Goal: Information Seeking & Learning: Learn about a topic

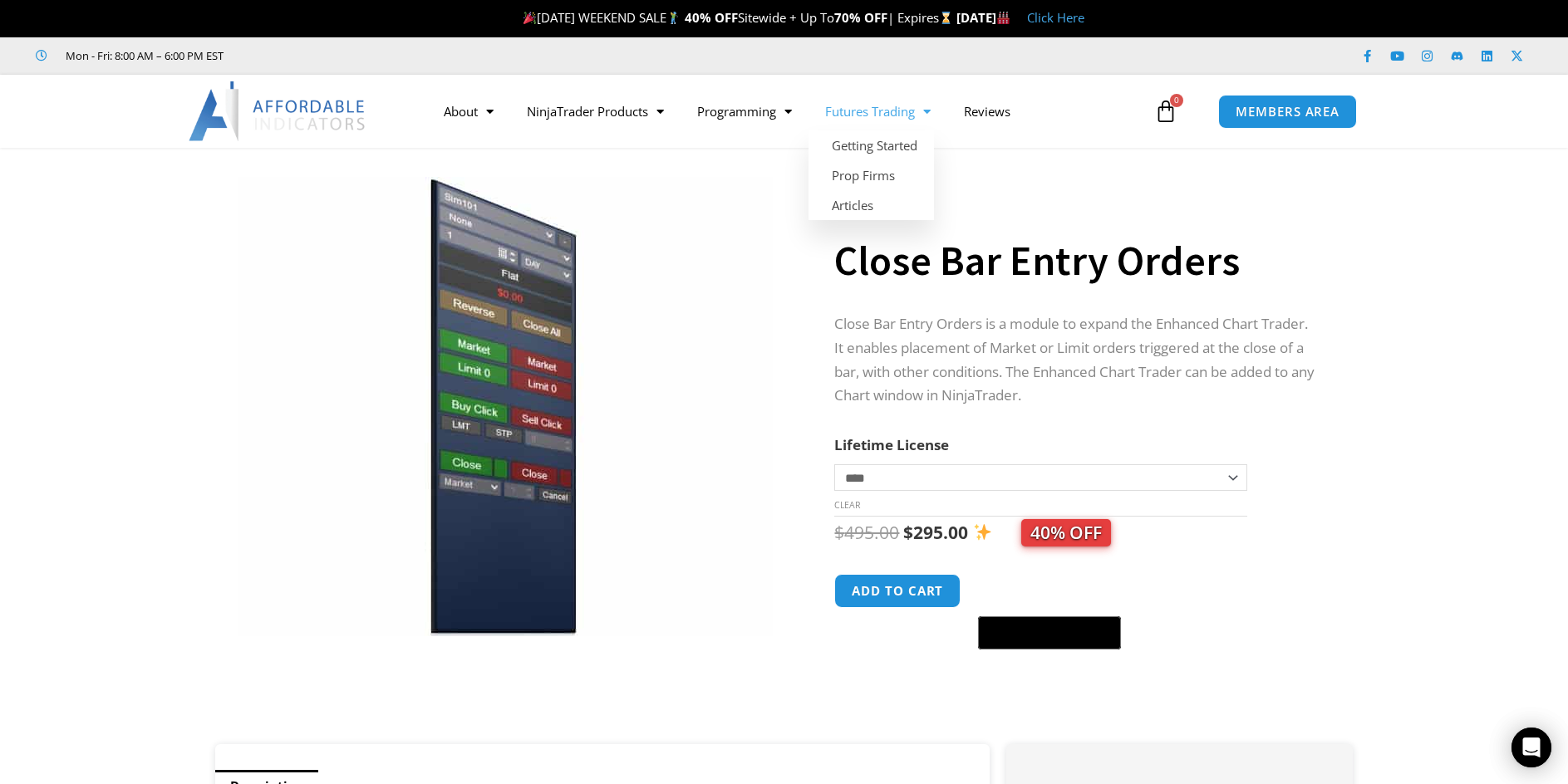
click at [912, 113] on link "Futures Trading" at bounding box center [878, 111] width 139 height 39
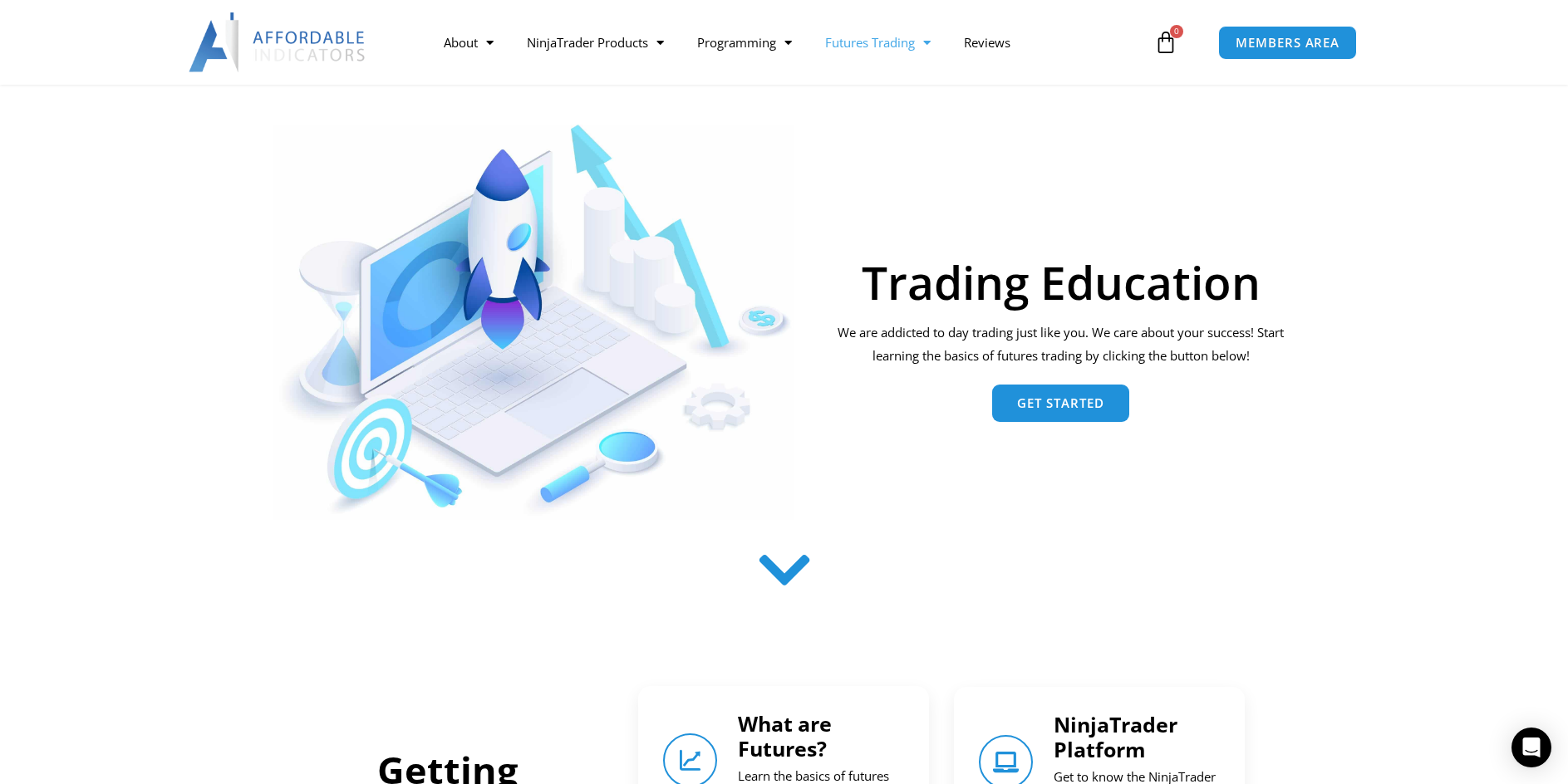
scroll to position [249, 0]
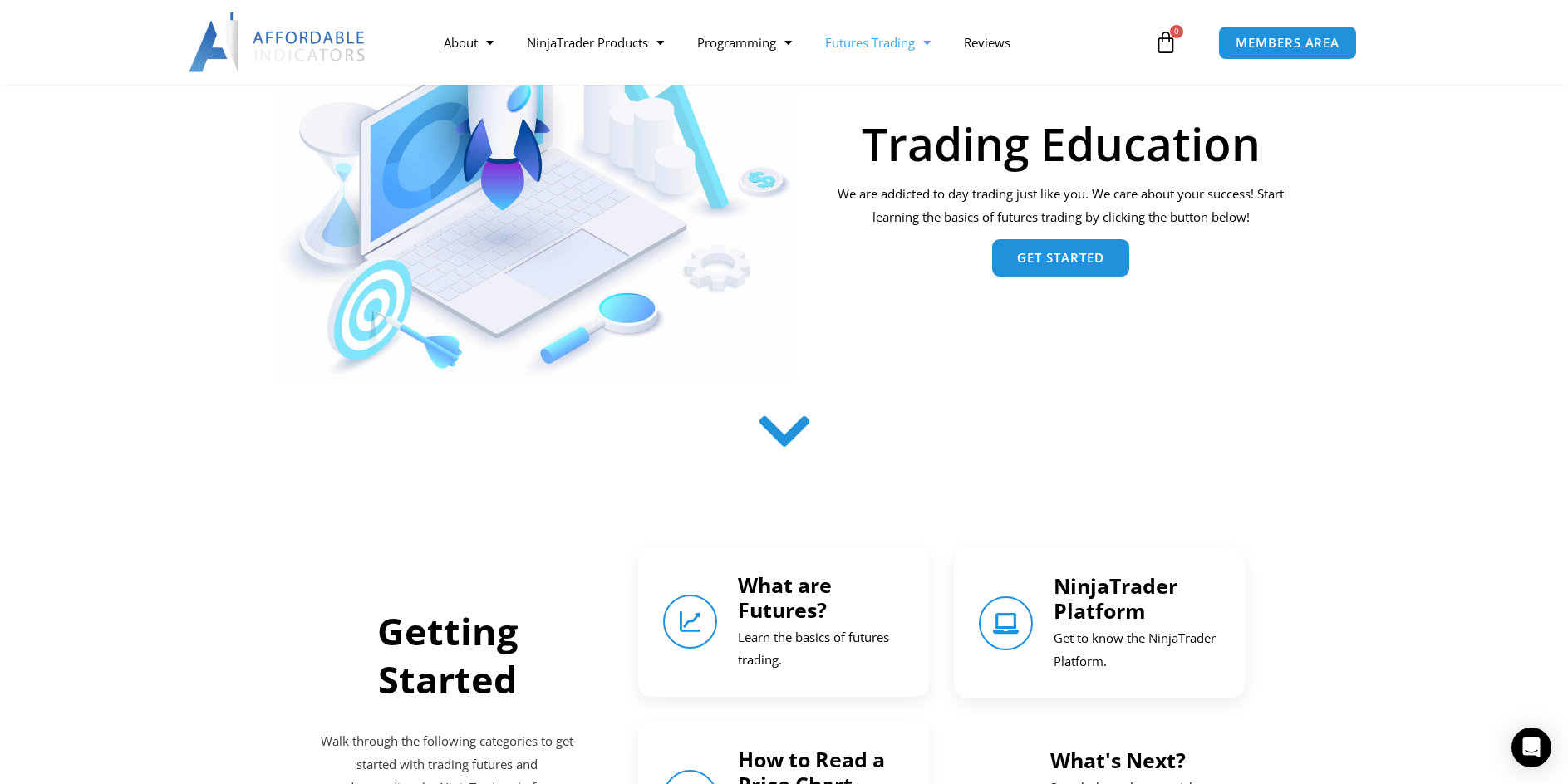
click at [1047, 249] on link "Get Started" at bounding box center [1061, 258] width 137 height 38
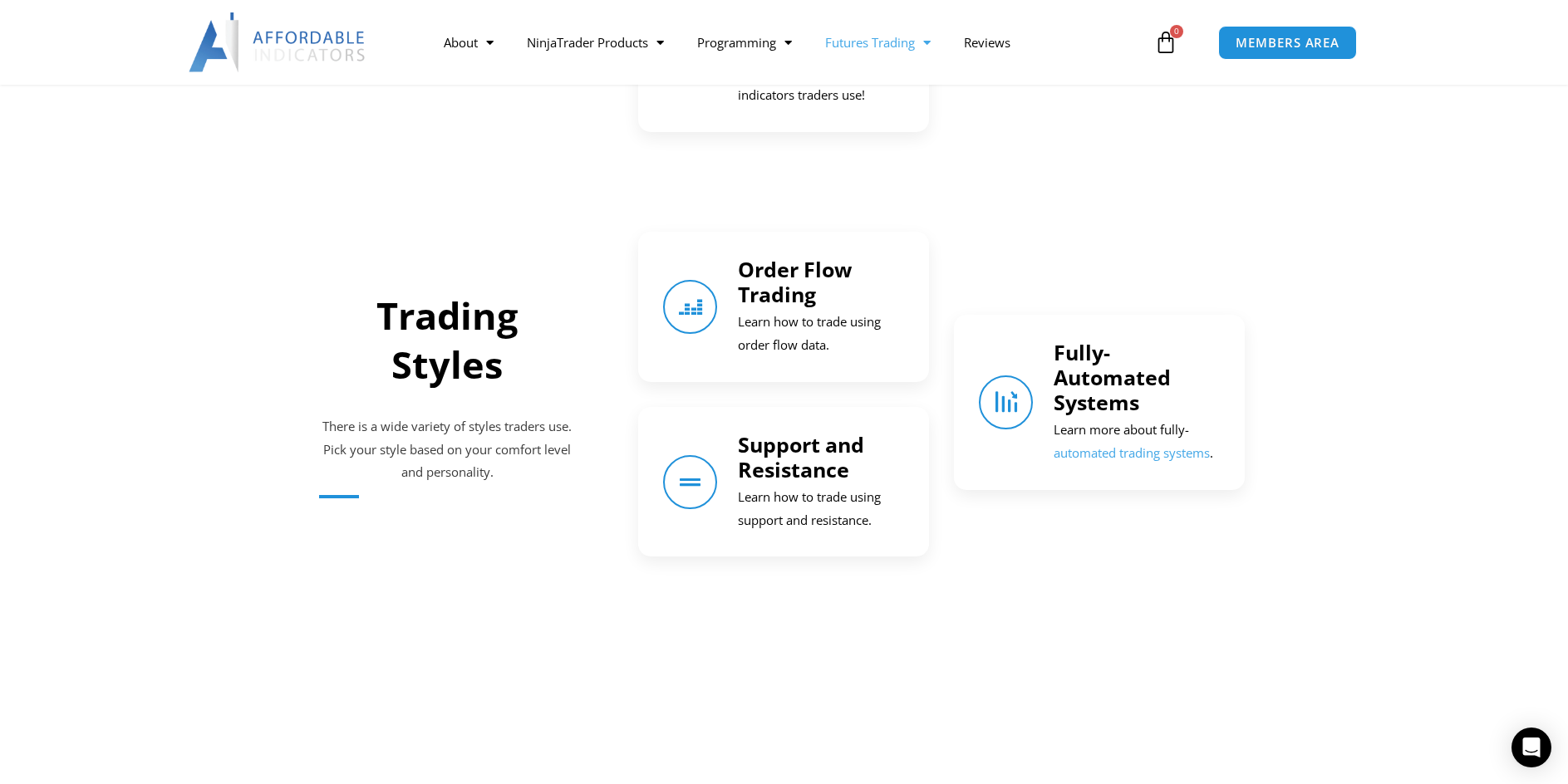
scroll to position [1564, 0]
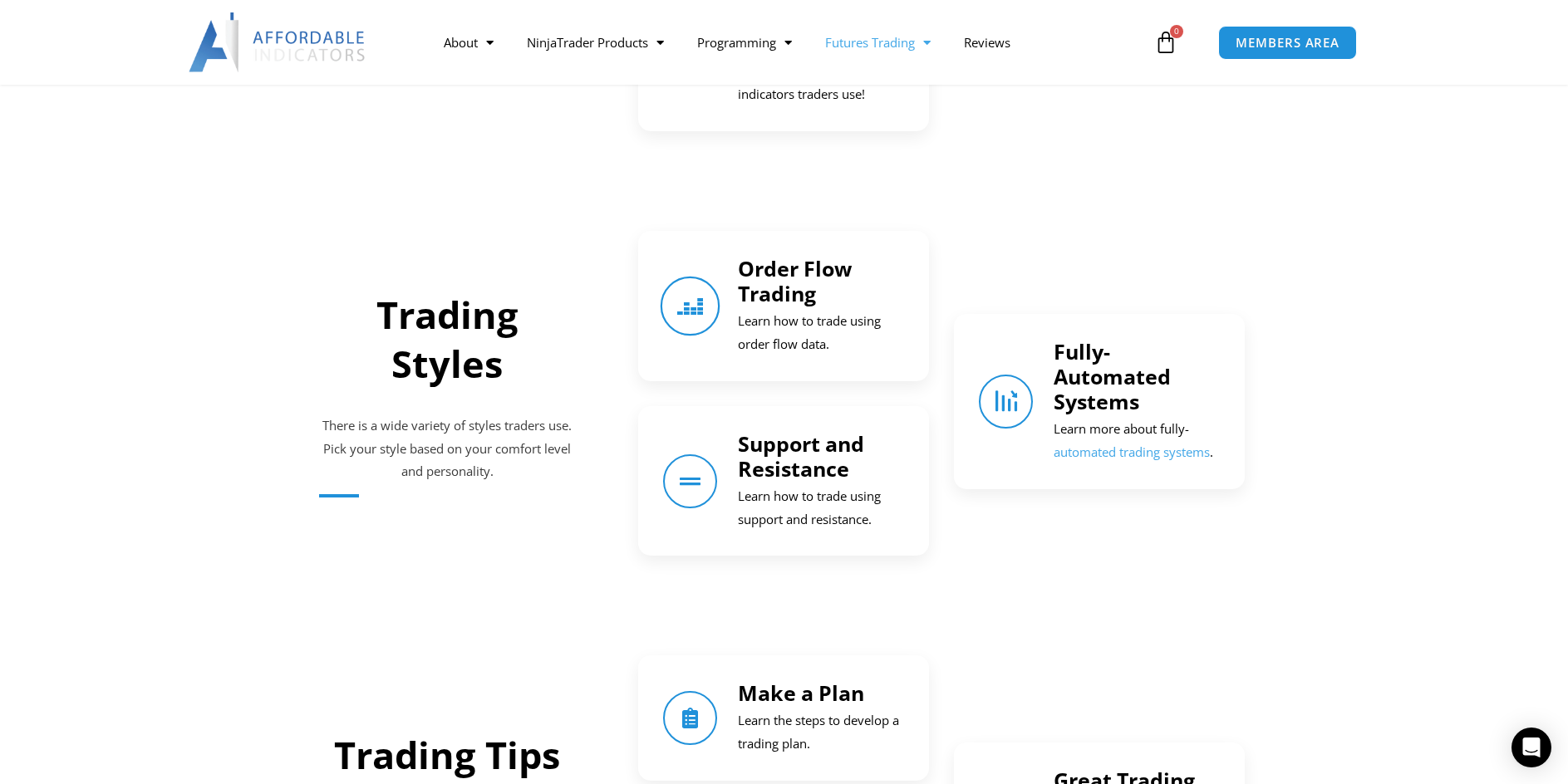
click at [694, 302] on icon "Order Flow Trading" at bounding box center [690, 306] width 23 height 23
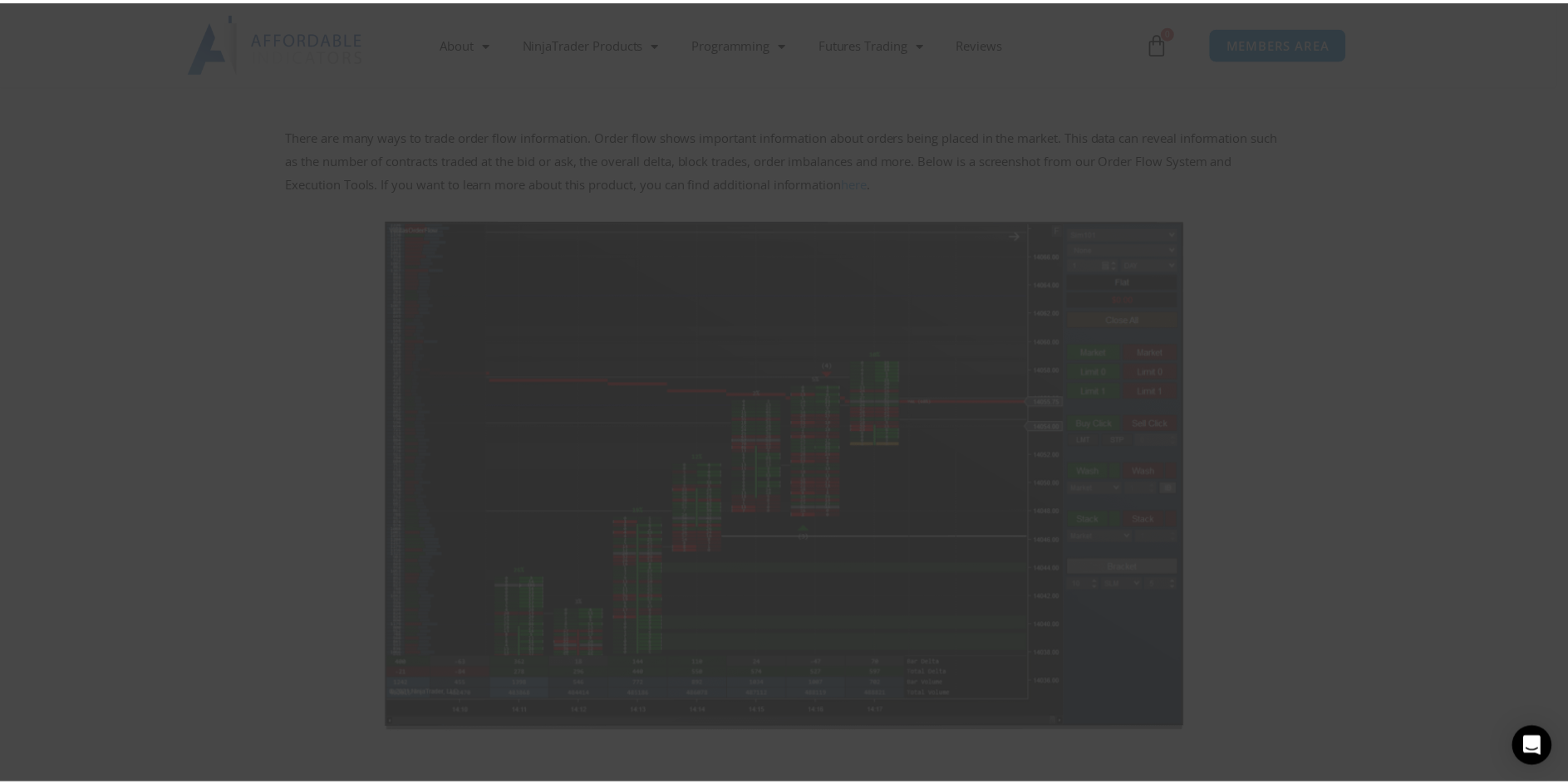
scroll to position [249, 0]
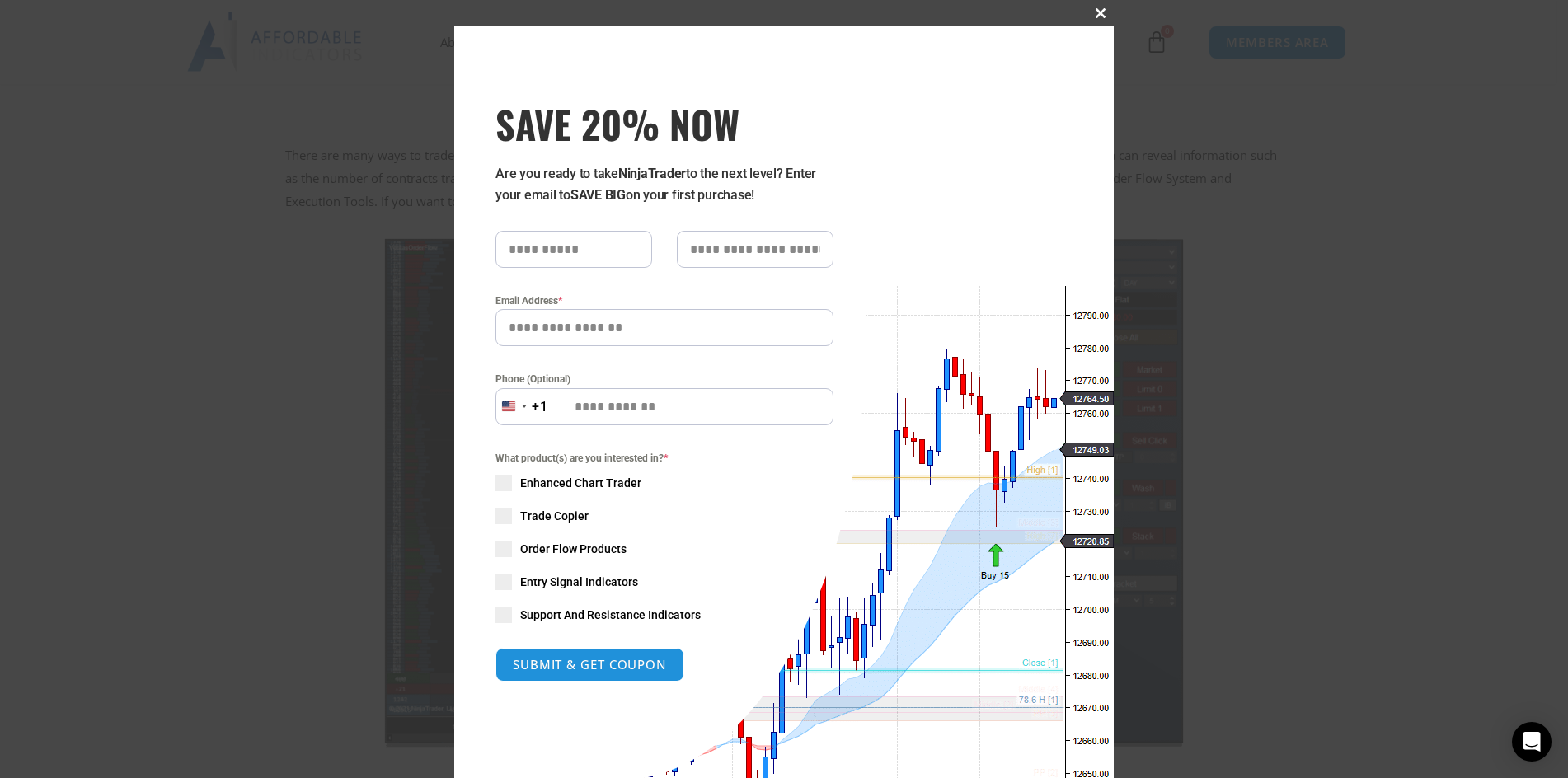
click at [1099, 11] on span at bounding box center [1101, 12] width 27 height 10
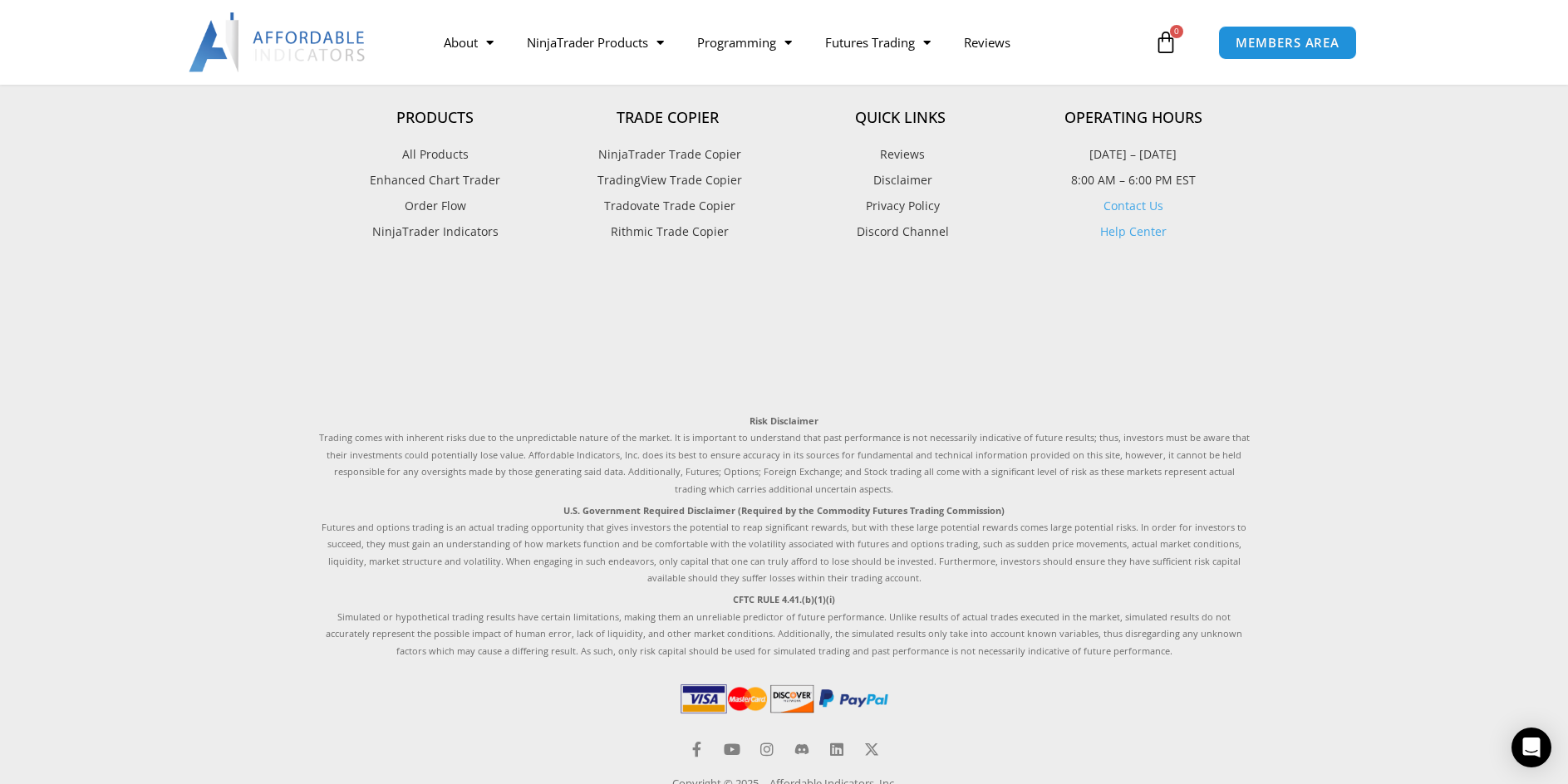
scroll to position [996, 0]
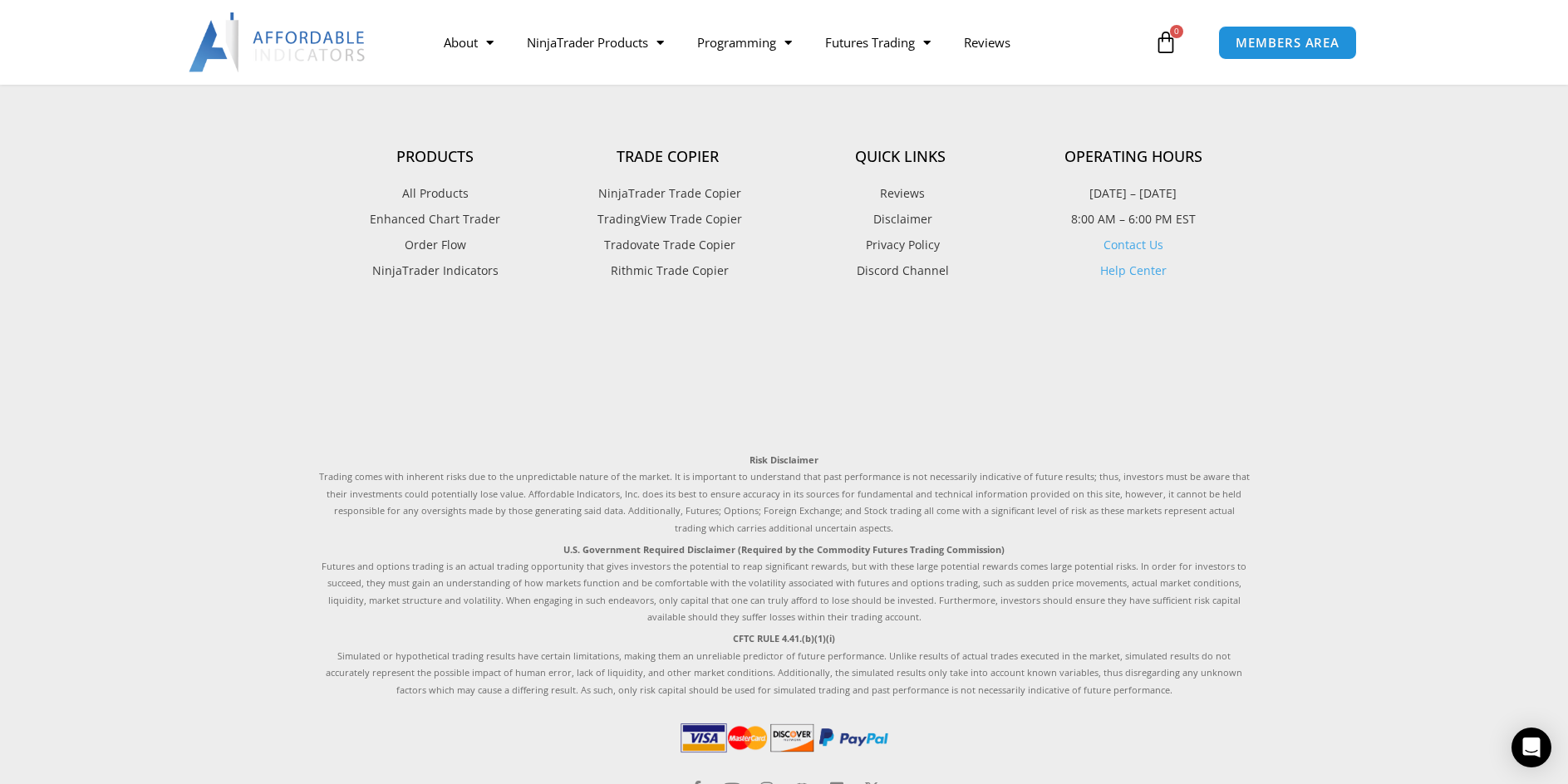
click at [643, 221] on span "TradingView Trade Copier" at bounding box center [668, 220] width 149 height 22
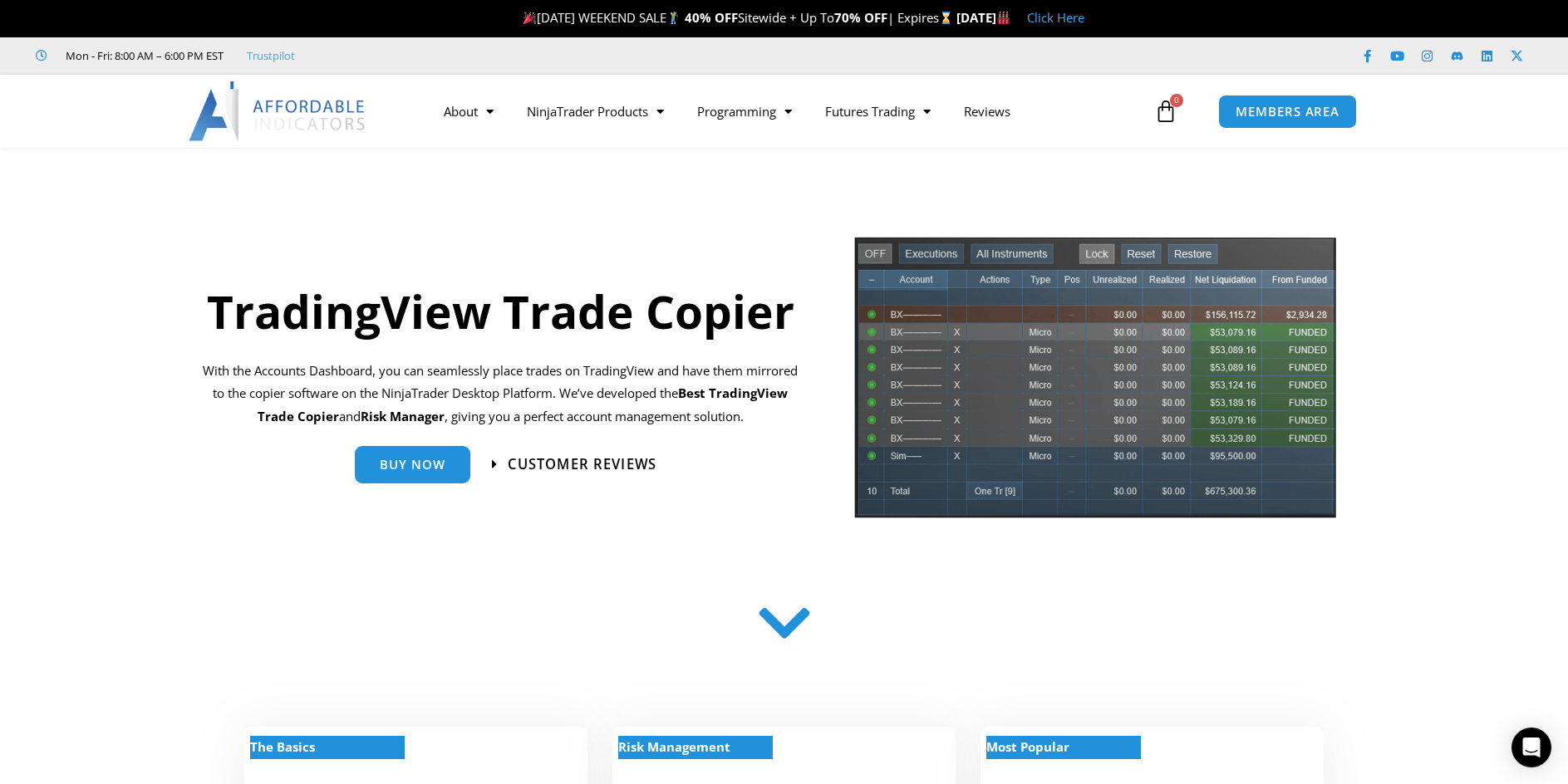
click at [606, 464] on span "Customer Reviews" at bounding box center [582, 464] width 149 height 14
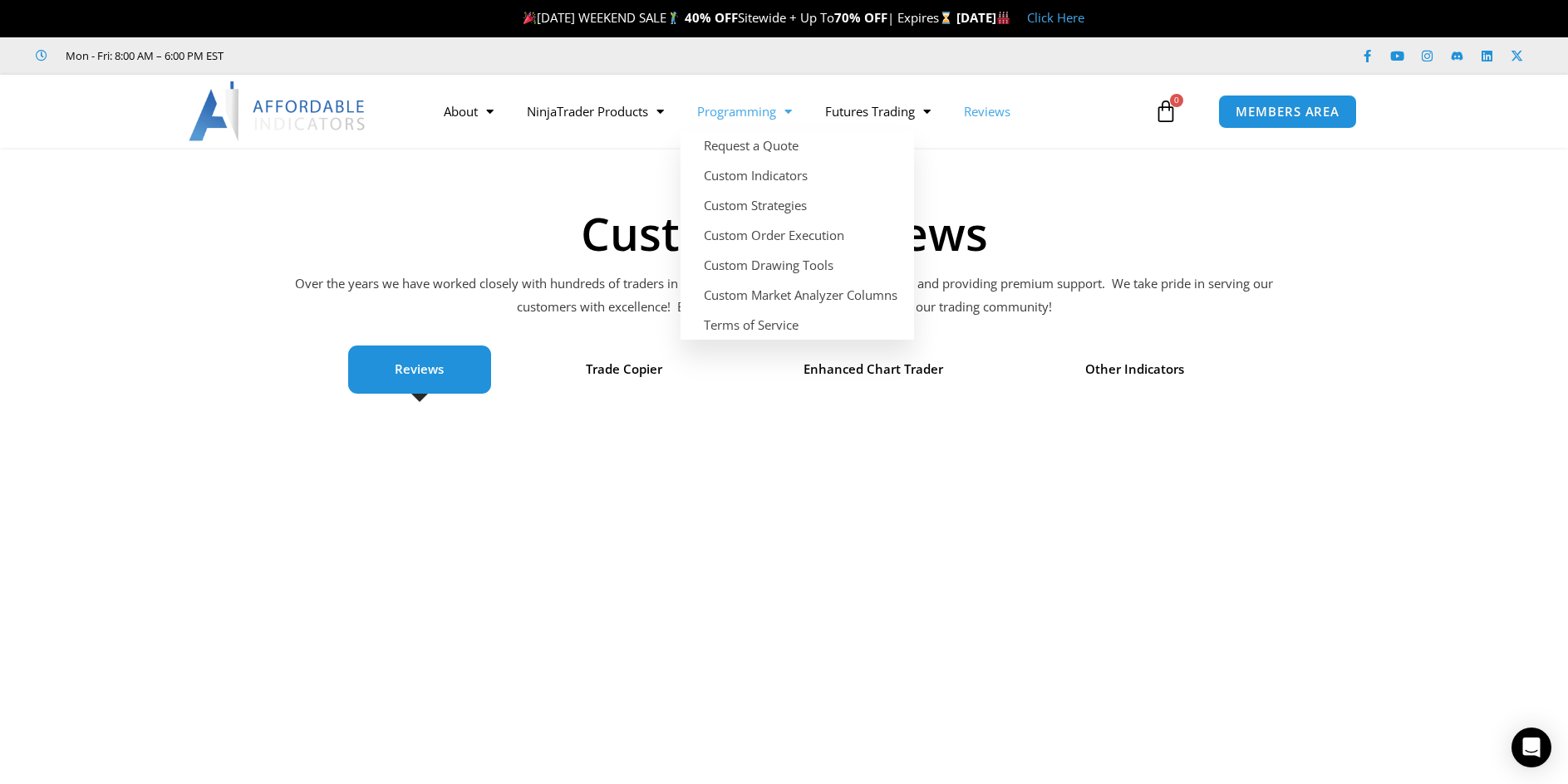
click at [739, 112] on link "Programming" at bounding box center [744, 111] width 128 height 39
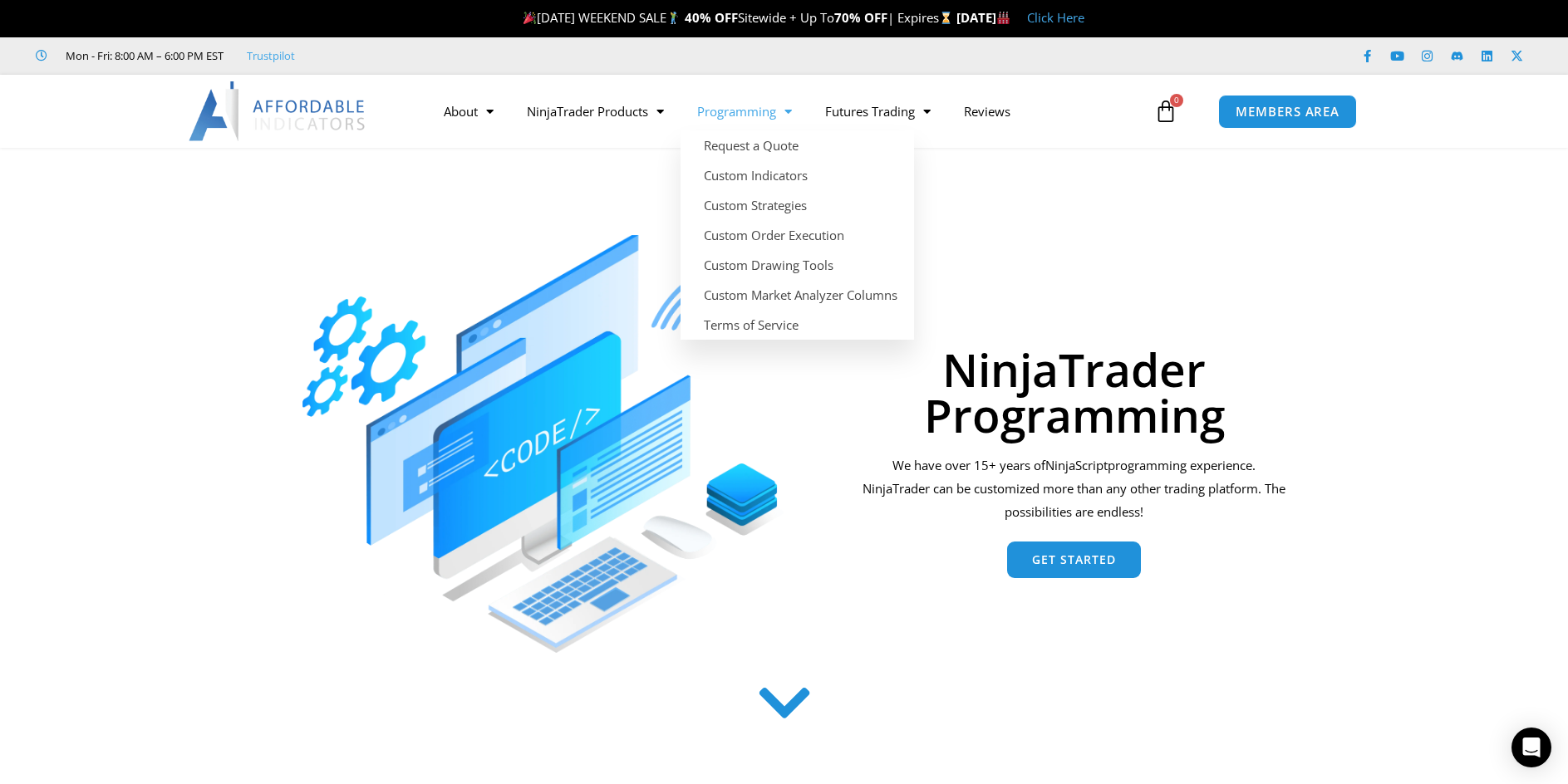
click at [779, 118] on link "Programming" at bounding box center [744, 111] width 128 height 39
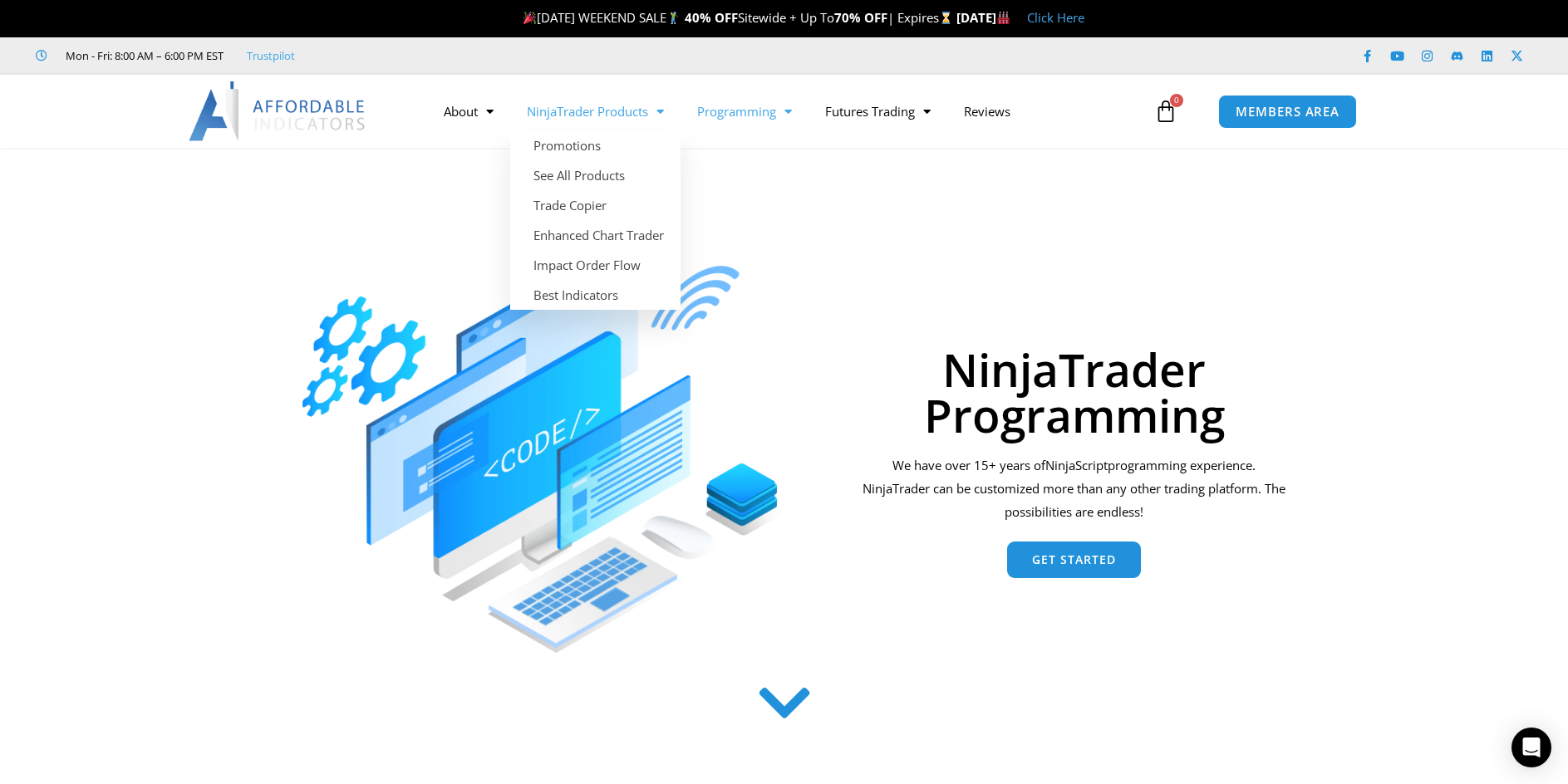
click at [610, 116] on link "NinjaTrader Products" at bounding box center [595, 111] width 170 height 39
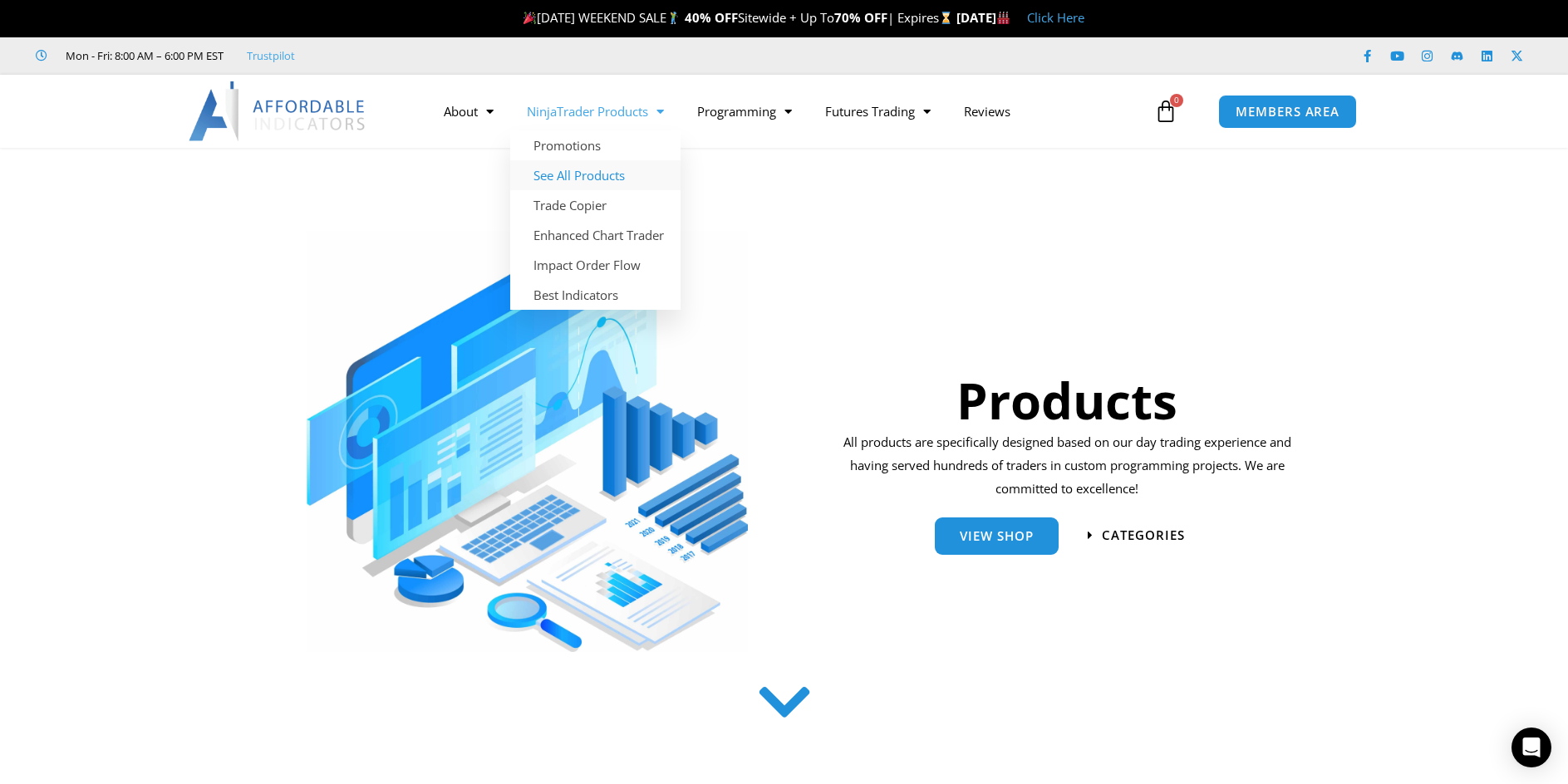
click at [575, 175] on link "See All Products" at bounding box center [595, 175] width 170 height 30
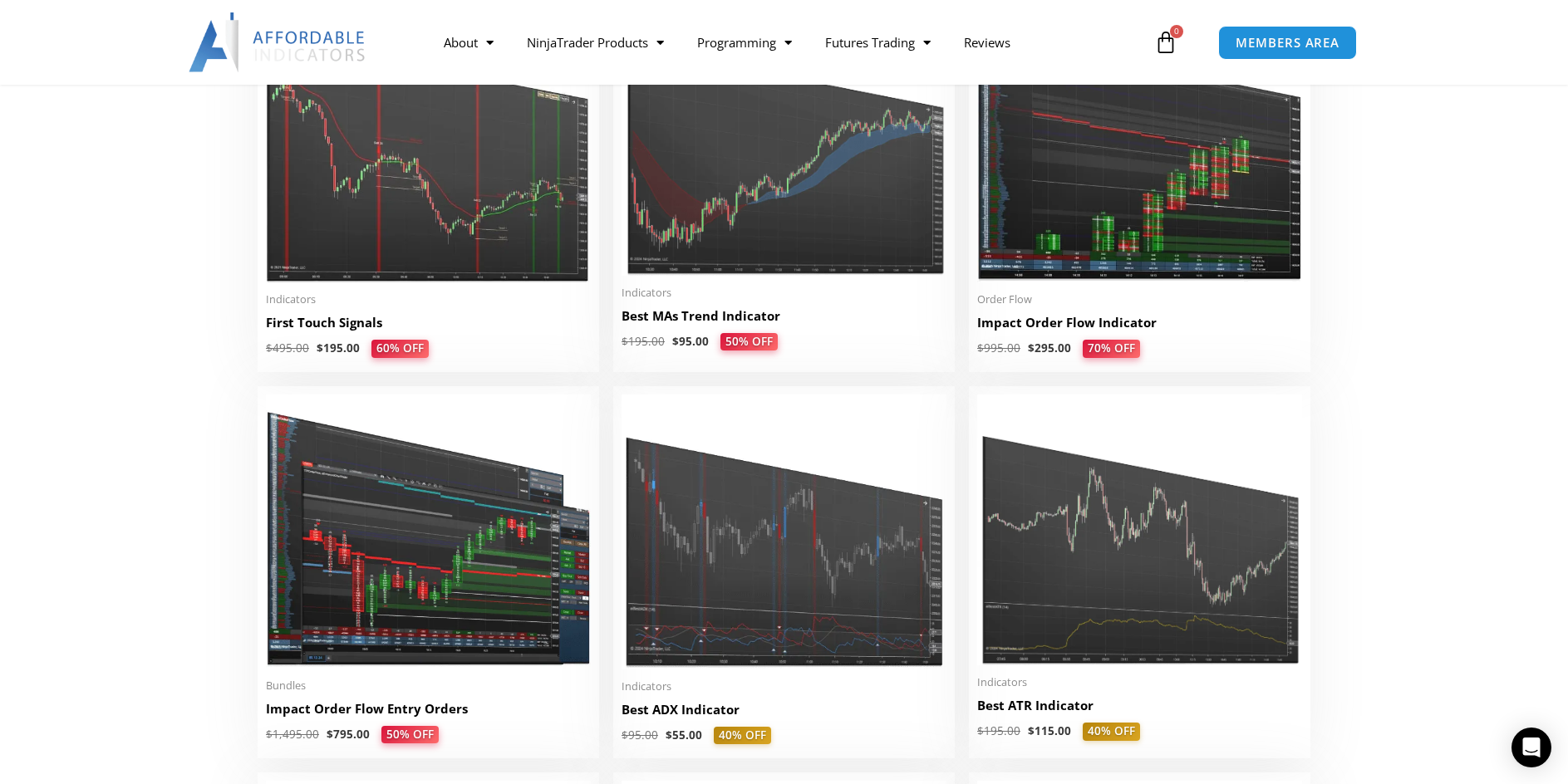
scroll to position [2990, 0]
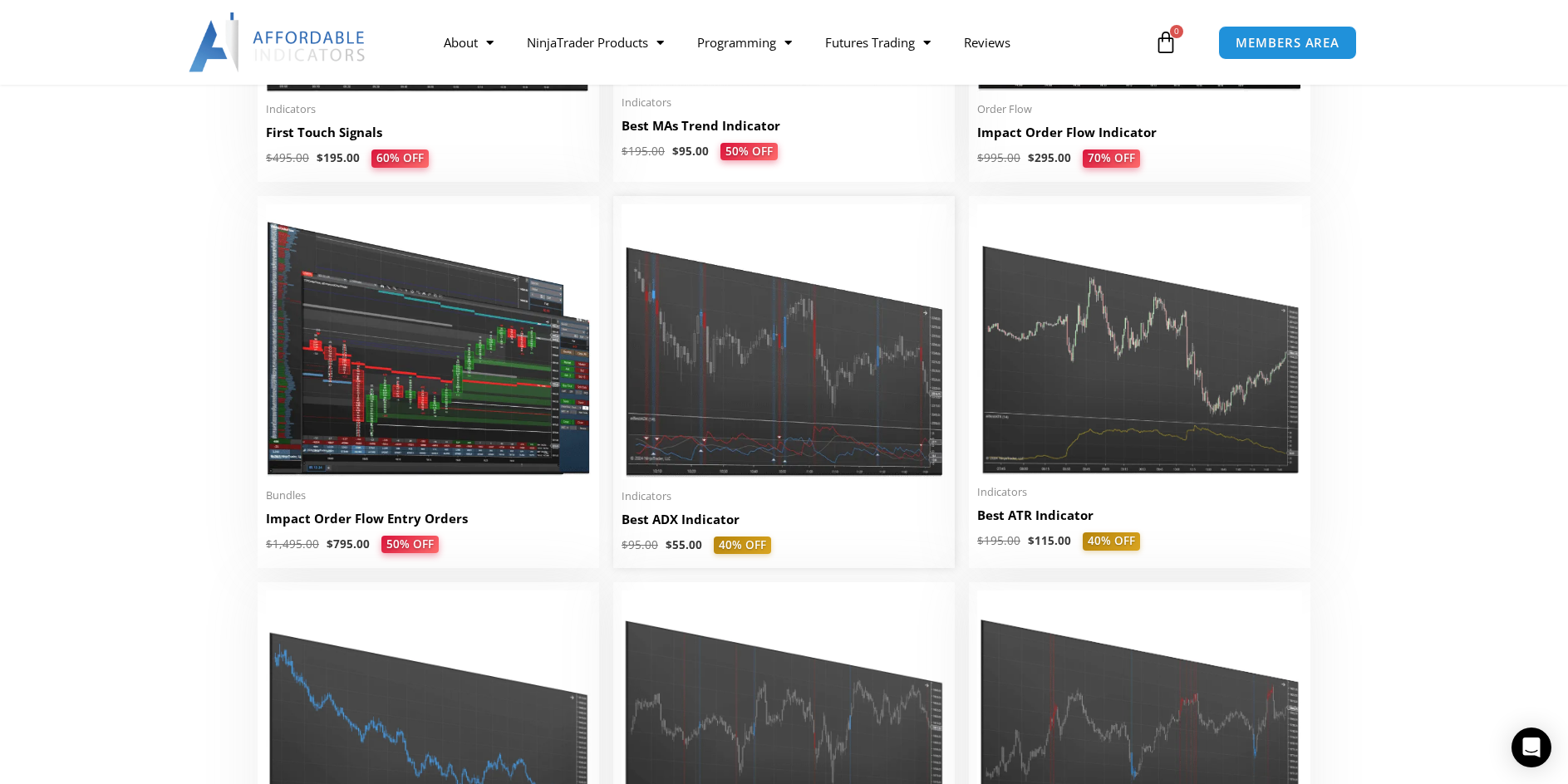
click at [744, 347] on img at bounding box center [784, 341] width 325 height 275
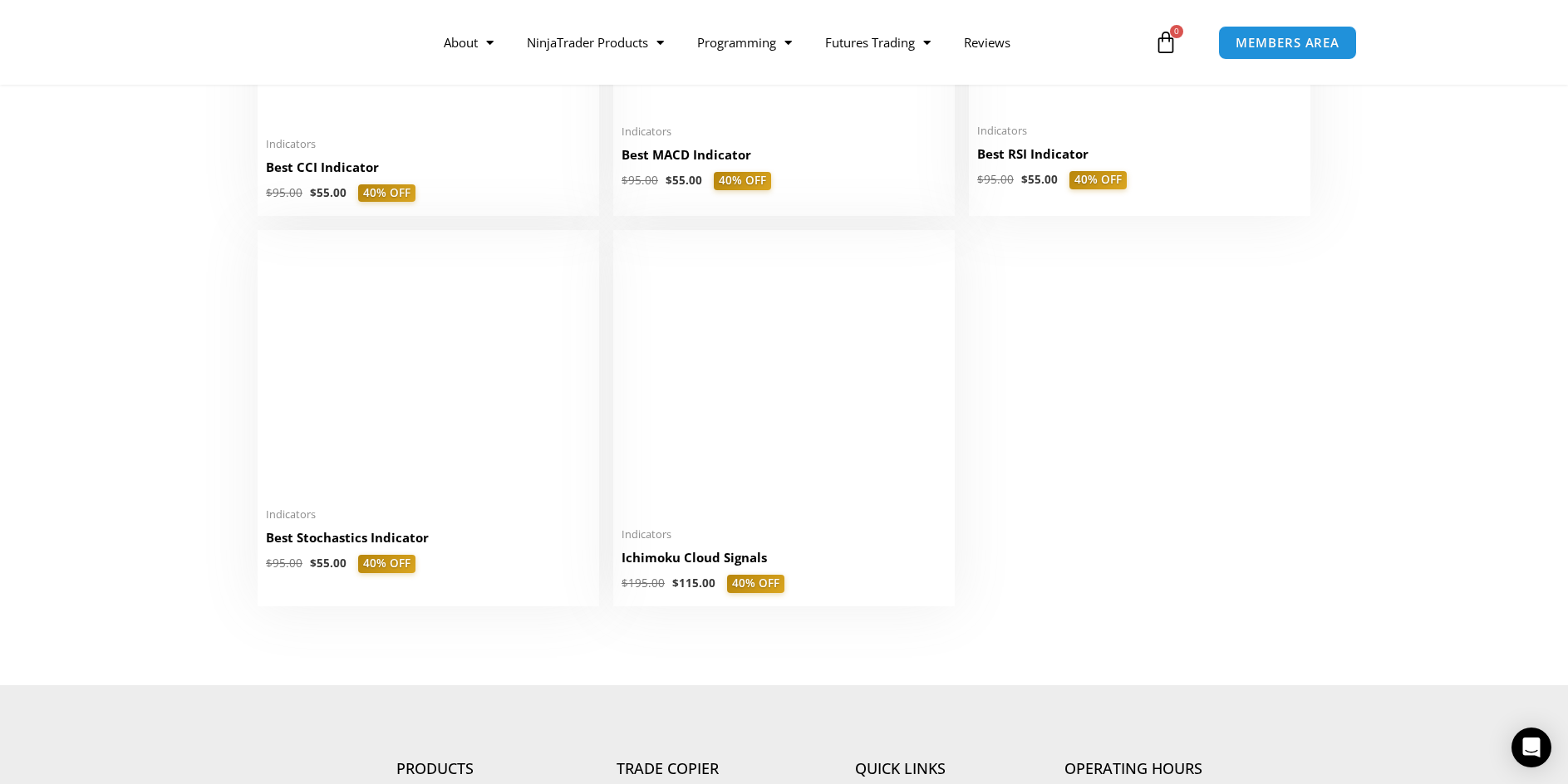
scroll to position [3737, 0]
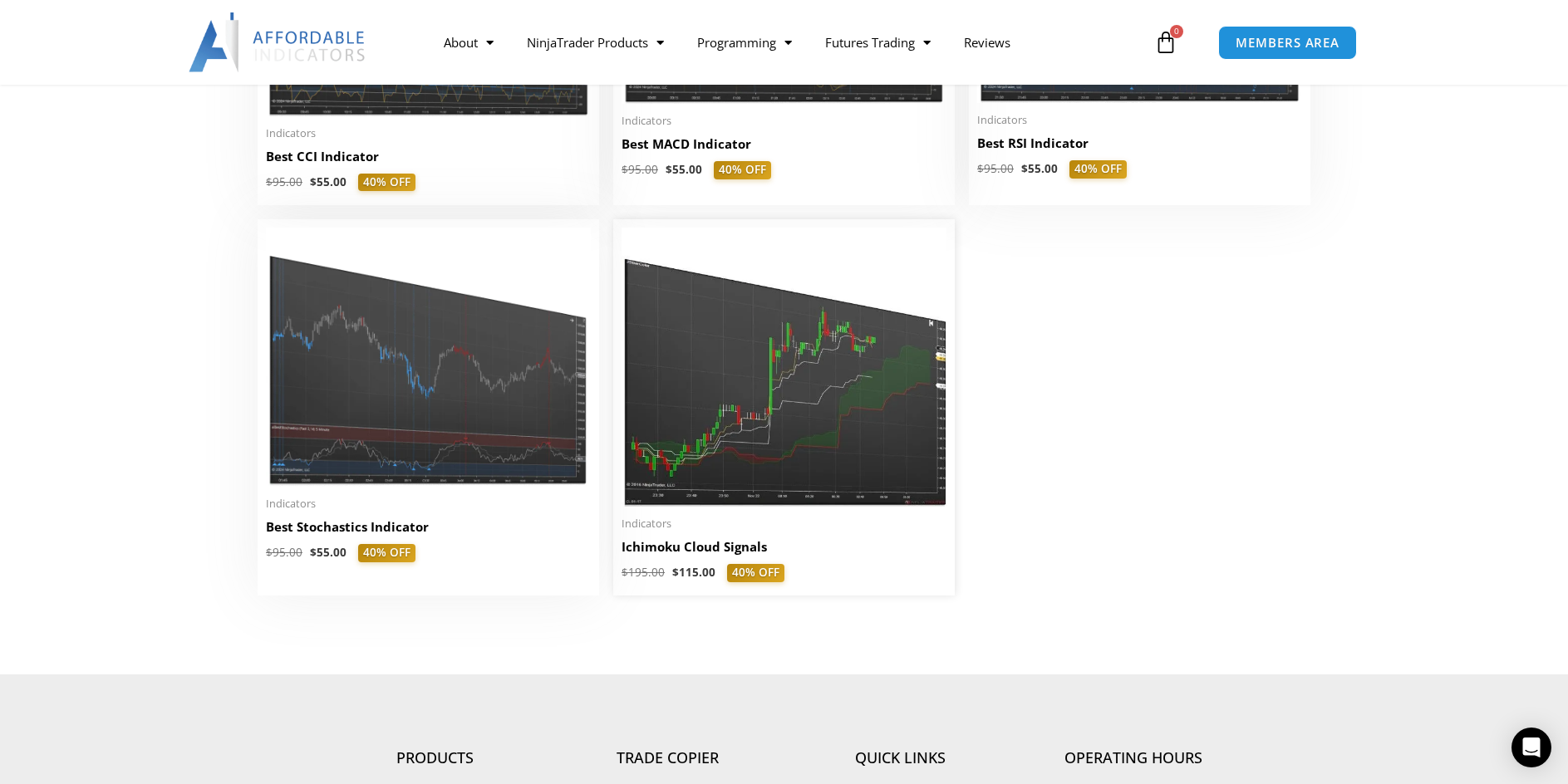
click at [728, 458] on img at bounding box center [784, 366] width 325 height 279
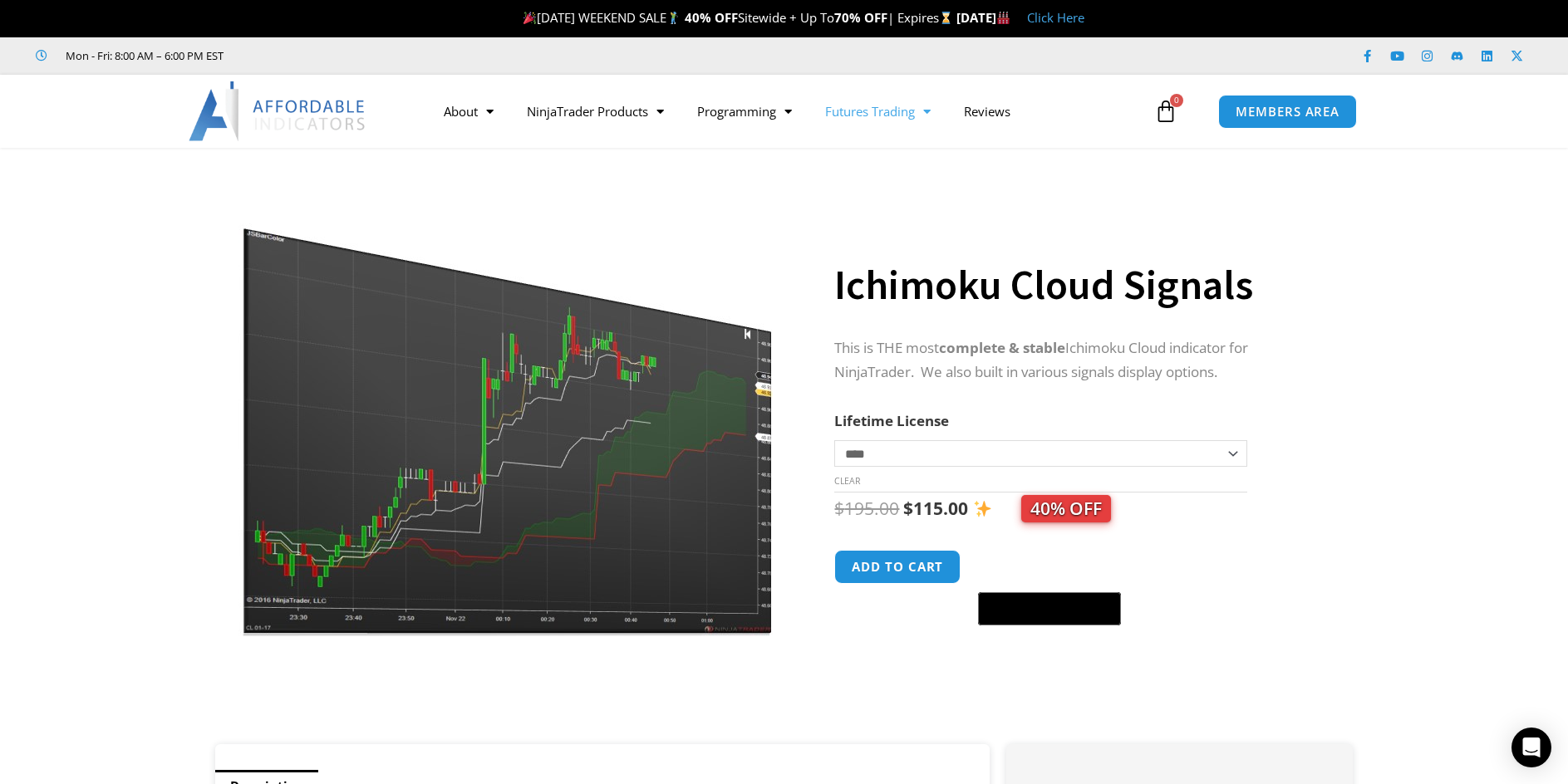
click at [871, 125] on link "Futures Trading" at bounding box center [878, 111] width 139 height 39
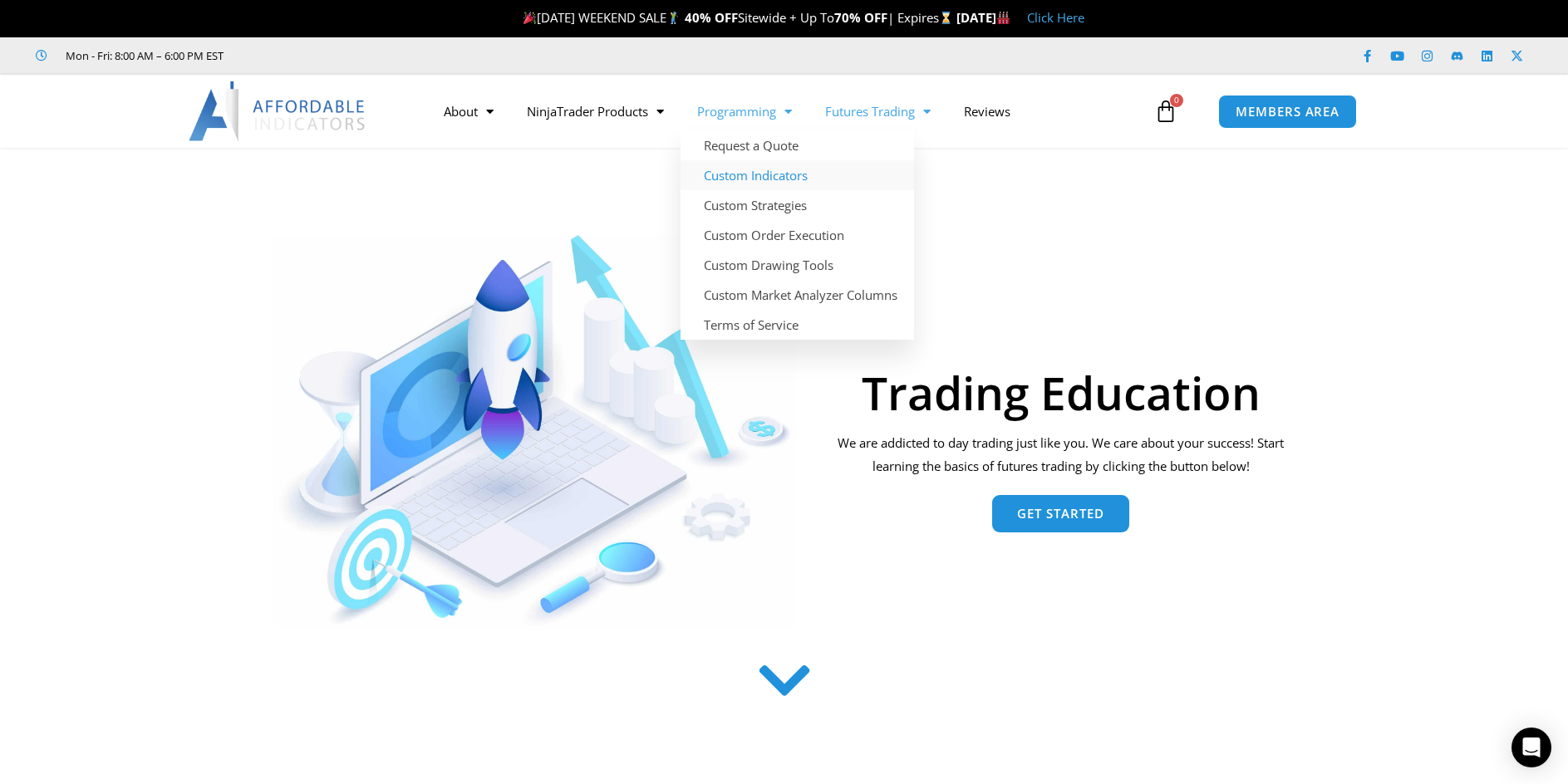
click at [739, 183] on link "Custom Indicators" at bounding box center [797, 175] width 233 height 30
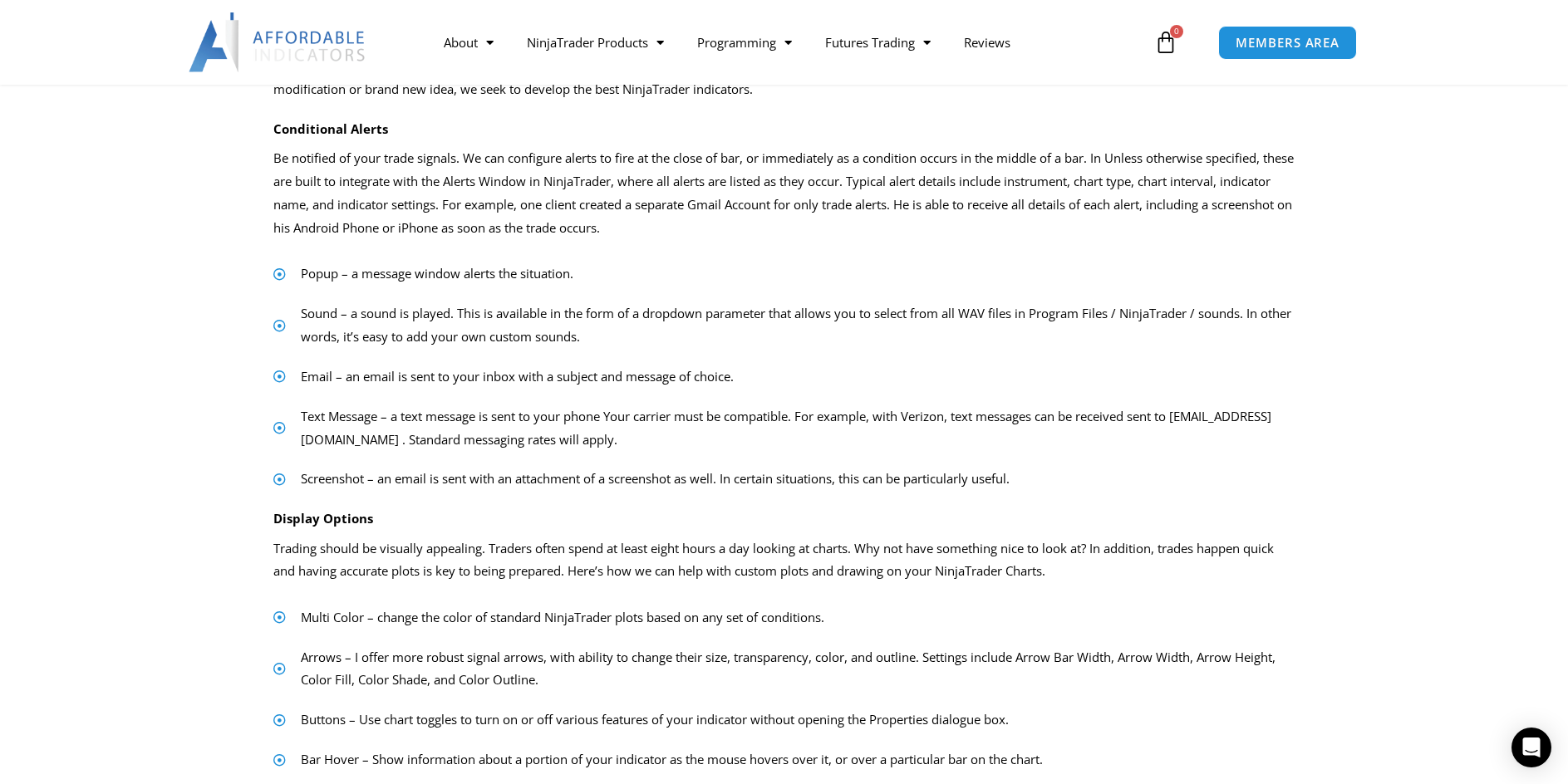
scroll to position [332, 0]
